Goal: Task Accomplishment & Management: Use online tool/utility

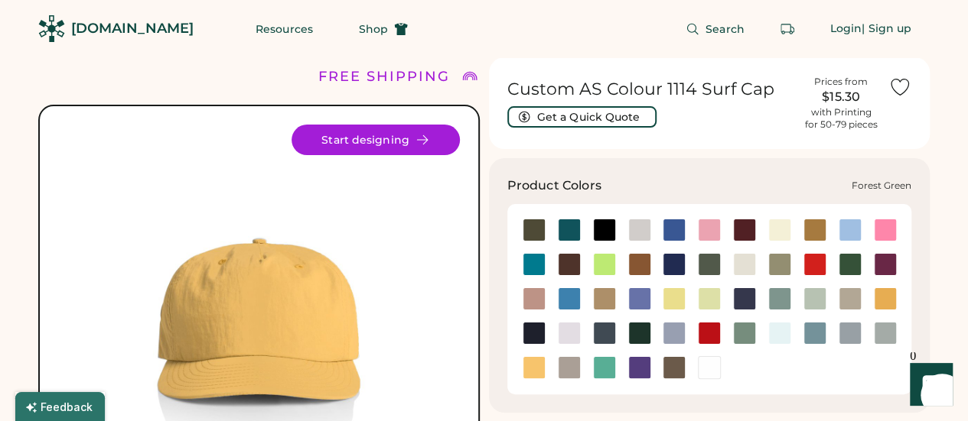
click at [854, 262] on div at bounding box center [849, 264] width 23 height 23
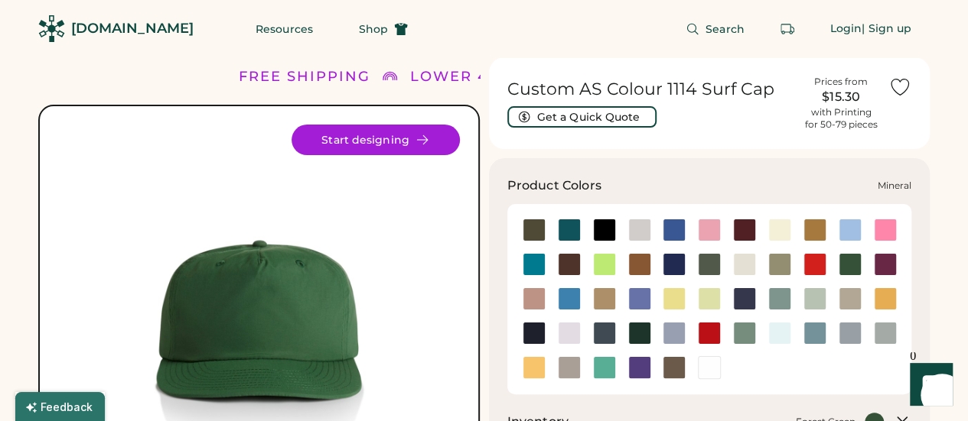
click at [779, 302] on div at bounding box center [779, 299] width 23 height 23
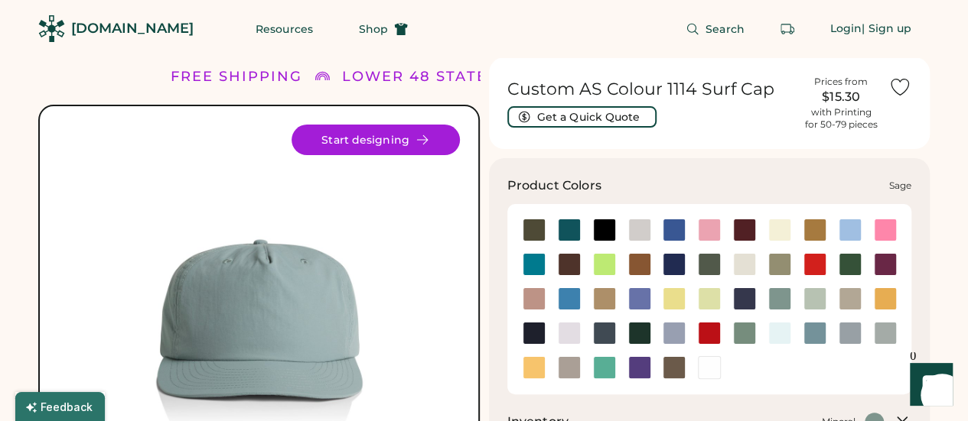
click at [745, 337] on div at bounding box center [744, 333] width 23 height 23
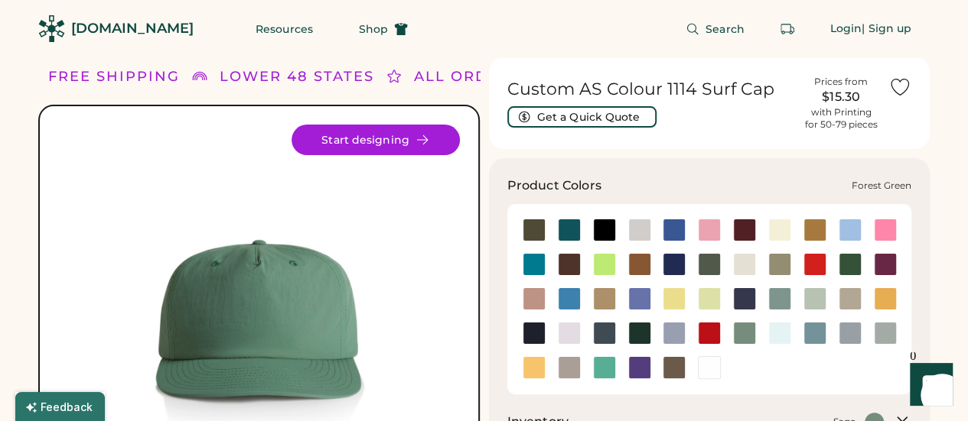
click at [850, 261] on div at bounding box center [849, 264] width 23 height 23
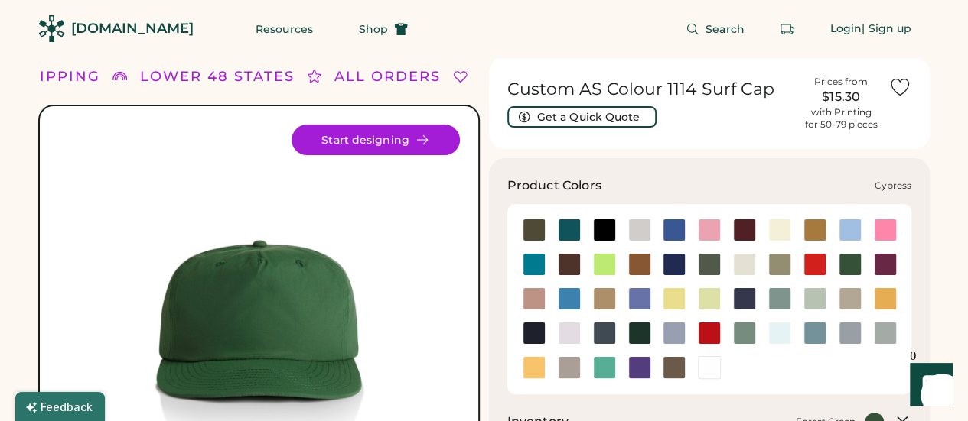
click at [708, 264] on div at bounding box center [709, 264] width 23 height 23
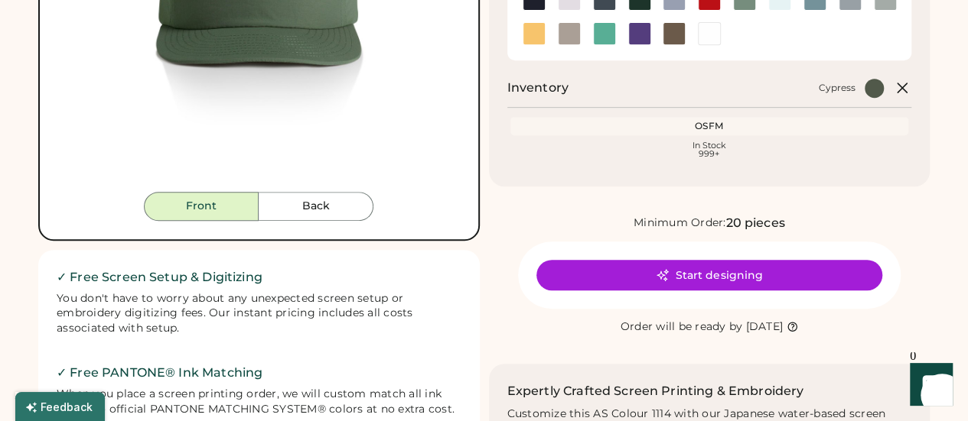
scroll to position [339, 0]
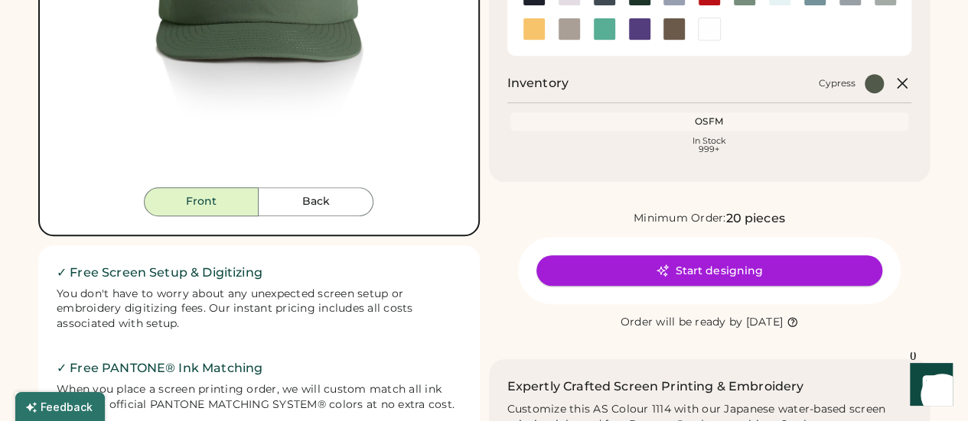
click at [754, 271] on button "Start designing" at bounding box center [709, 270] width 346 height 31
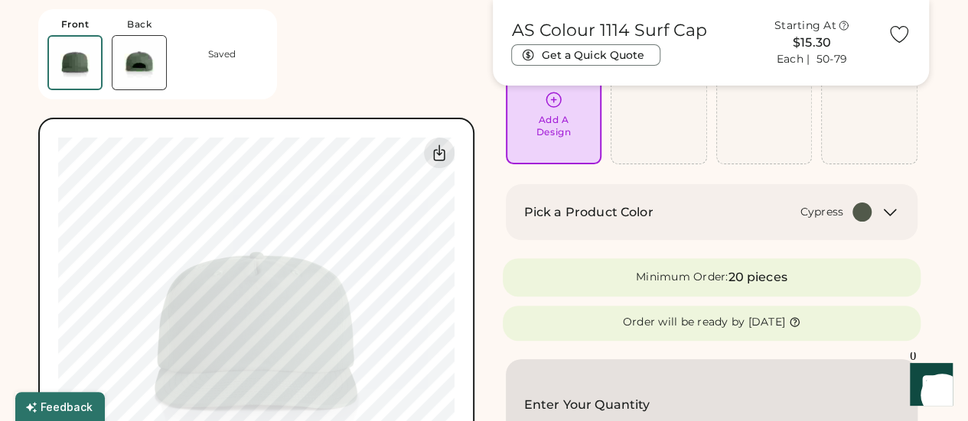
scroll to position [154, 0]
